Goal: Transaction & Acquisition: Purchase product/service

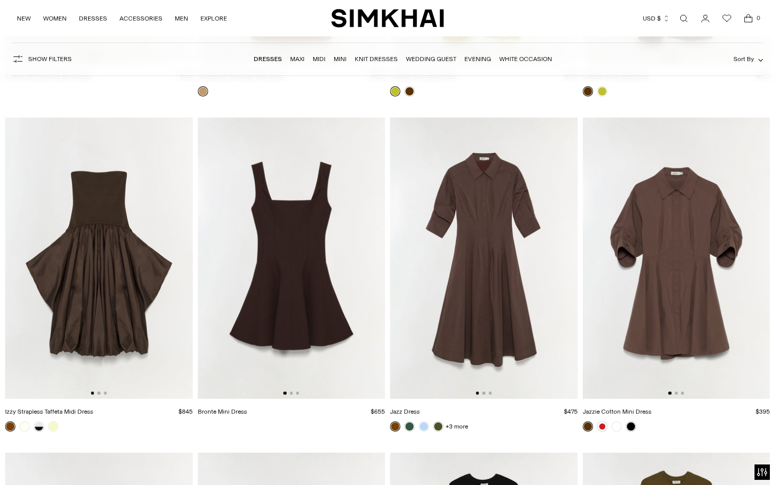
scroll to position [3055, 0]
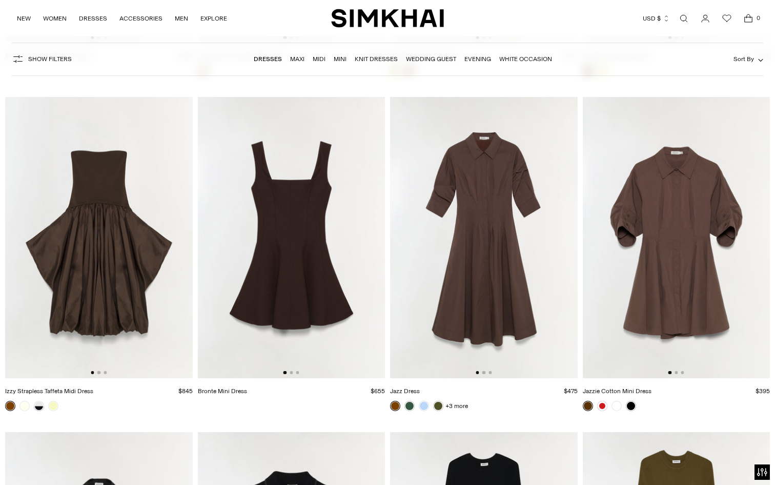
click at [284, 205] on img at bounding box center [292, 237] width 188 height 281
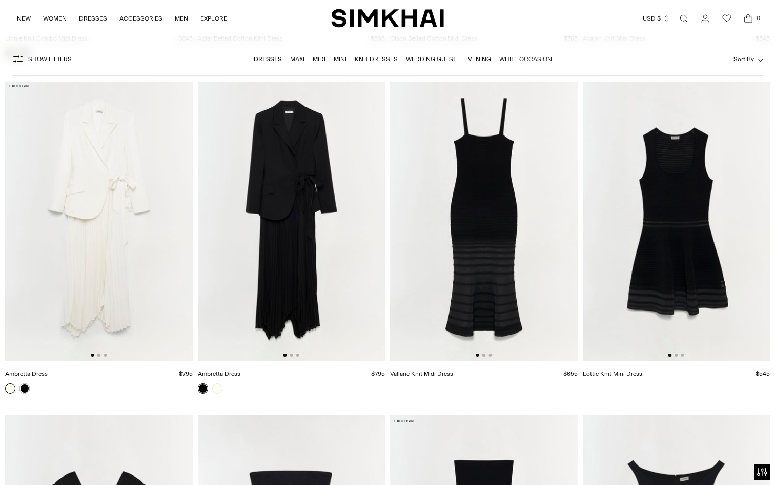
scroll to position [4088, 0]
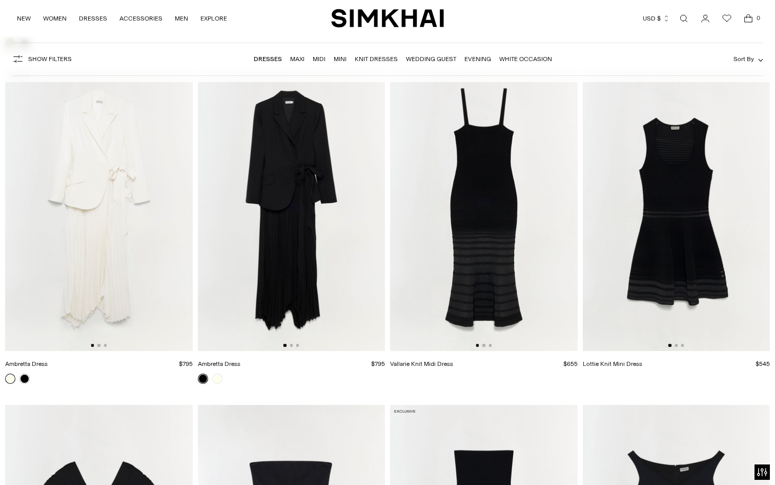
click at [496, 238] on img at bounding box center [484, 210] width 188 height 281
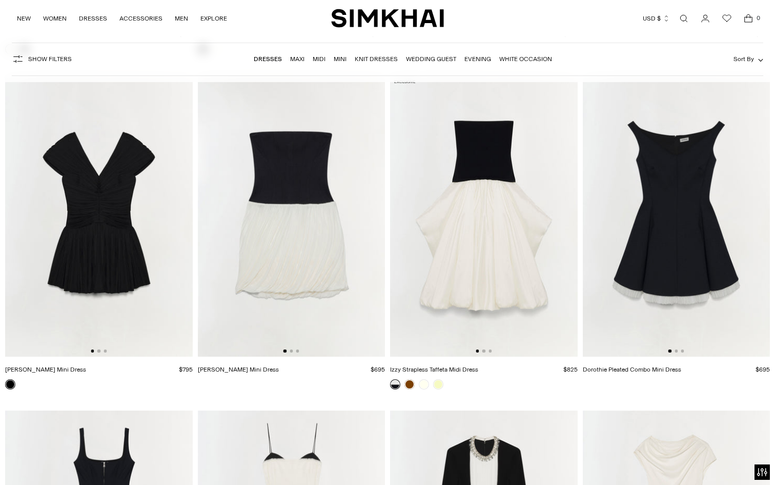
scroll to position [4397, 0]
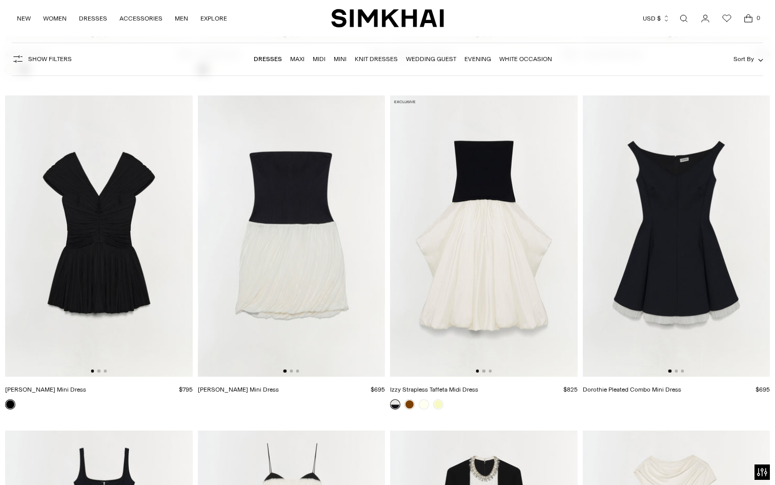
click at [330, 204] on img at bounding box center [292, 235] width 188 height 281
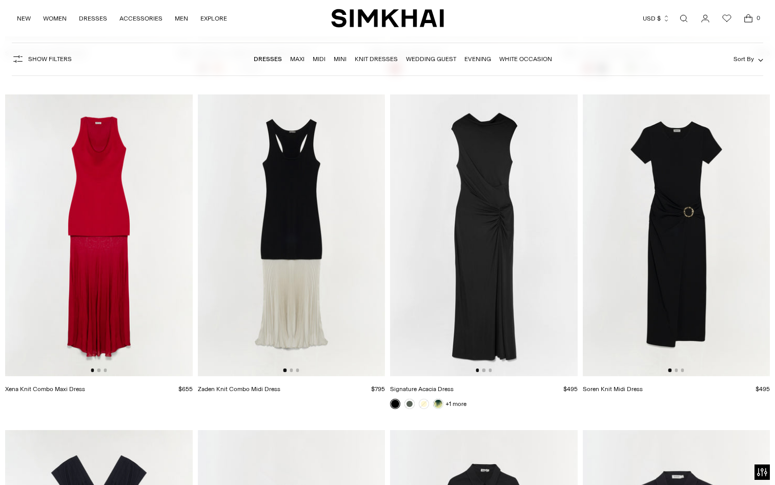
scroll to position [7416, 0]
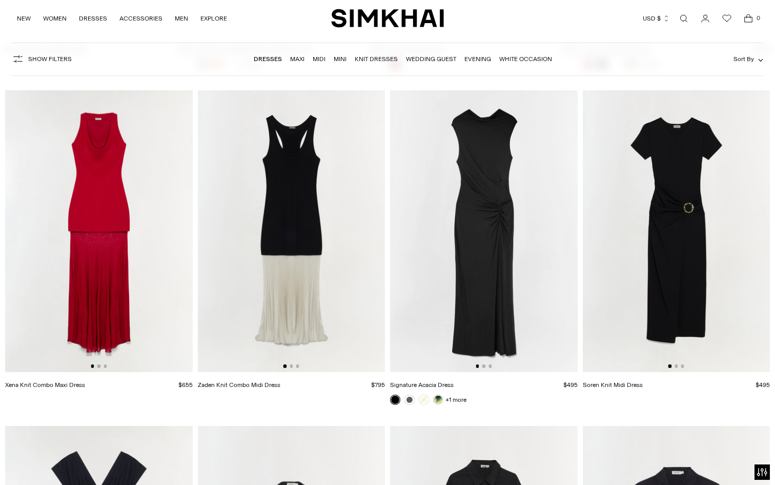
click at [312, 196] on img at bounding box center [292, 230] width 188 height 281
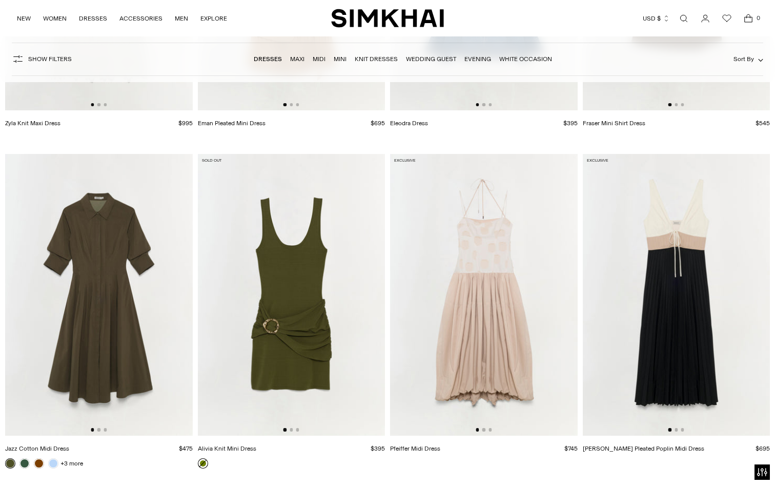
scroll to position [12705, 0]
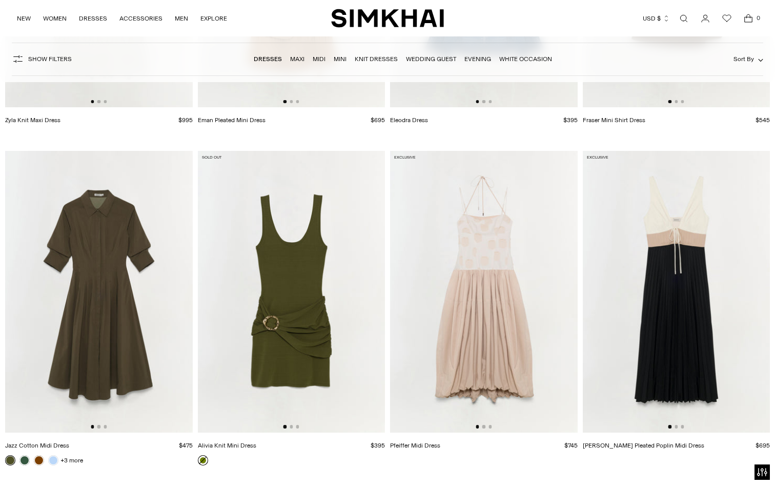
click at [274, 263] on img at bounding box center [292, 291] width 188 height 281
